Goal: Information Seeking & Learning: Find specific fact

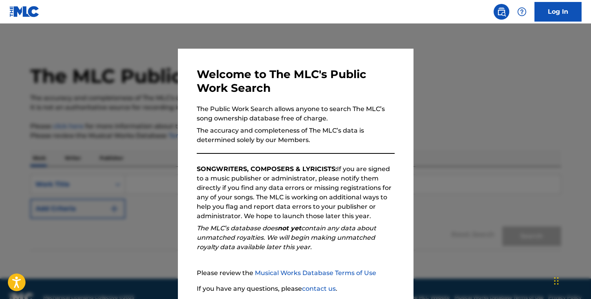
scroll to position [60, 0]
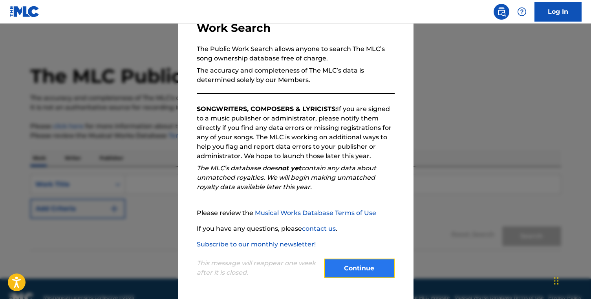
click at [350, 277] on button "Continue" at bounding box center [359, 269] width 71 height 20
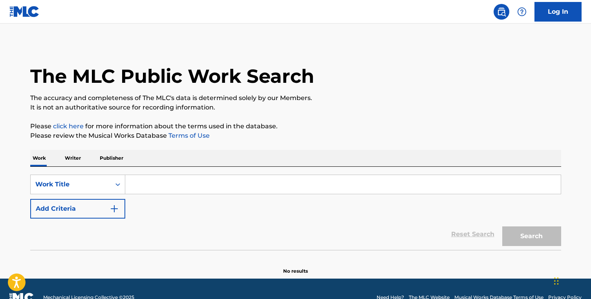
click at [278, 190] on input "Search Form" at bounding box center [342, 184] width 435 height 19
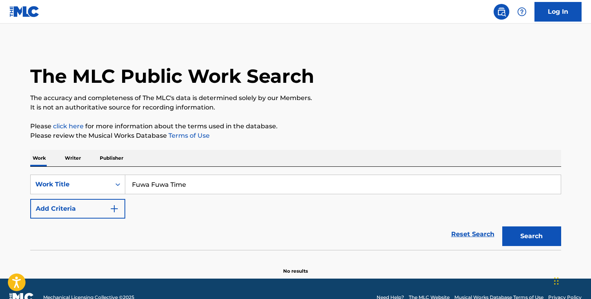
type input "Fuwa Fuwa Time"
click at [502, 226] on button "Search" at bounding box center [531, 236] width 59 height 20
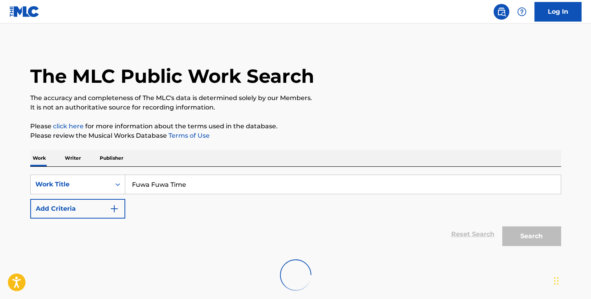
scroll to position [43, 0]
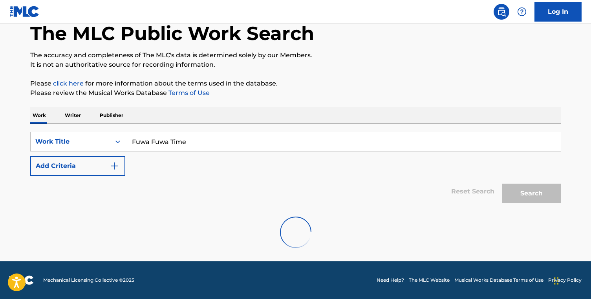
click at [227, 137] on input "Fuwa Fuwa Time" at bounding box center [342, 141] width 435 height 19
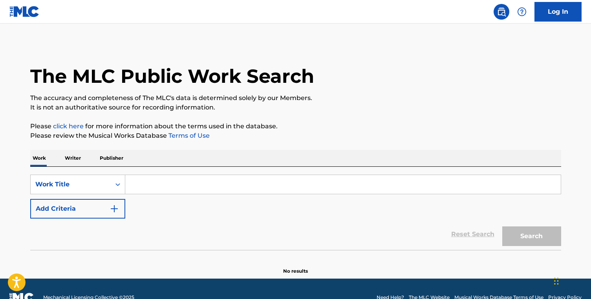
click at [151, 179] on input "Search Form" at bounding box center [342, 184] width 435 height 19
type input "Fuwa Fuwa Time"
click at [522, 237] on button "Search" at bounding box center [531, 236] width 59 height 20
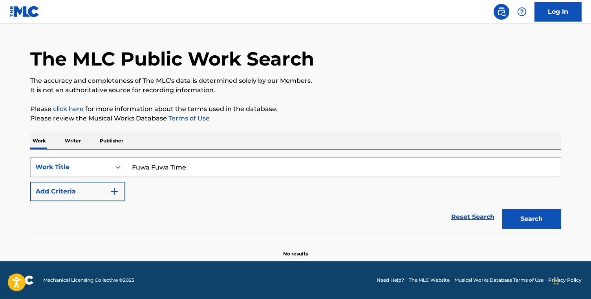
scroll to position [17, 0]
click at [241, 170] on input "Fuwa Fuwa Time" at bounding box center [342, 167] width 435 height 19
click at [202, 169] on input "Fuwa Fuwa Time" at bounding box center [342, 167] width 435 height 19
click at [523, 221] on button "Search" at bounding box center [531, 219] width 59 height 20
